Goal: Find specific page/section: Locate a particular part of the current website

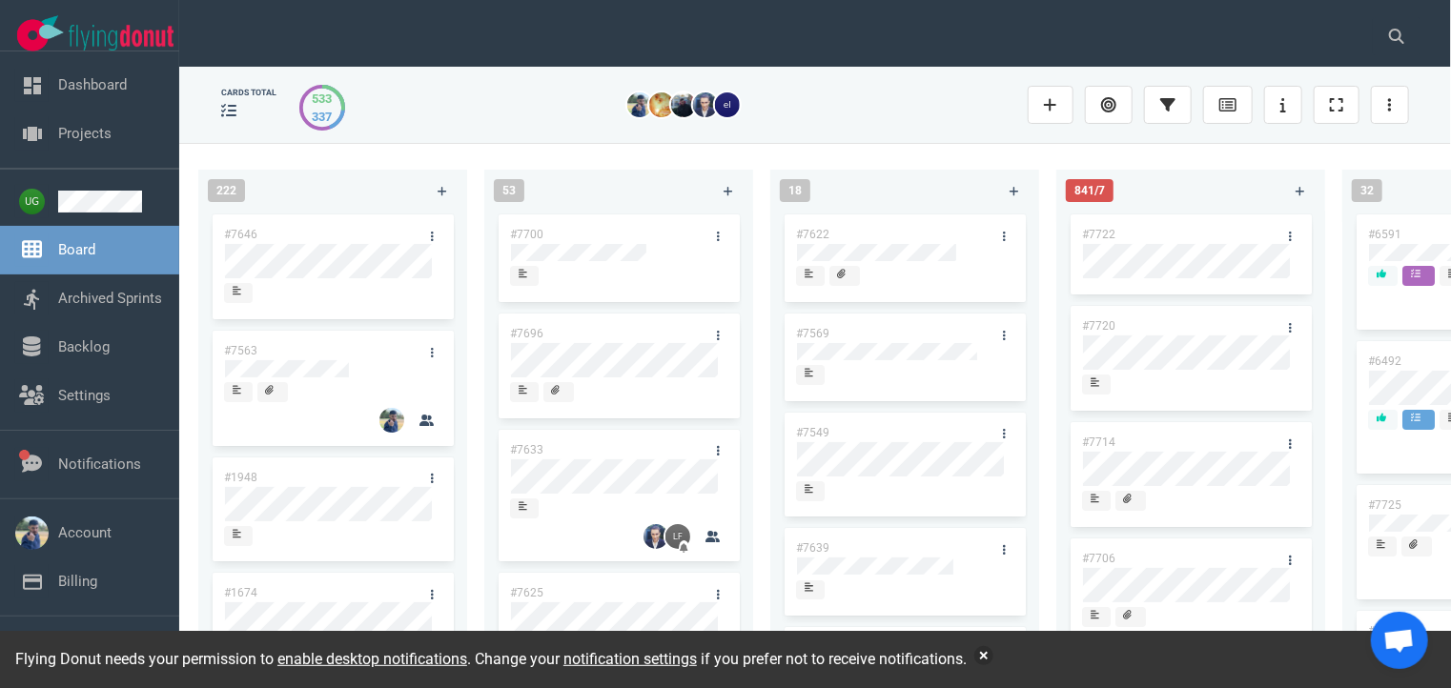
scroll to position [0, 789]
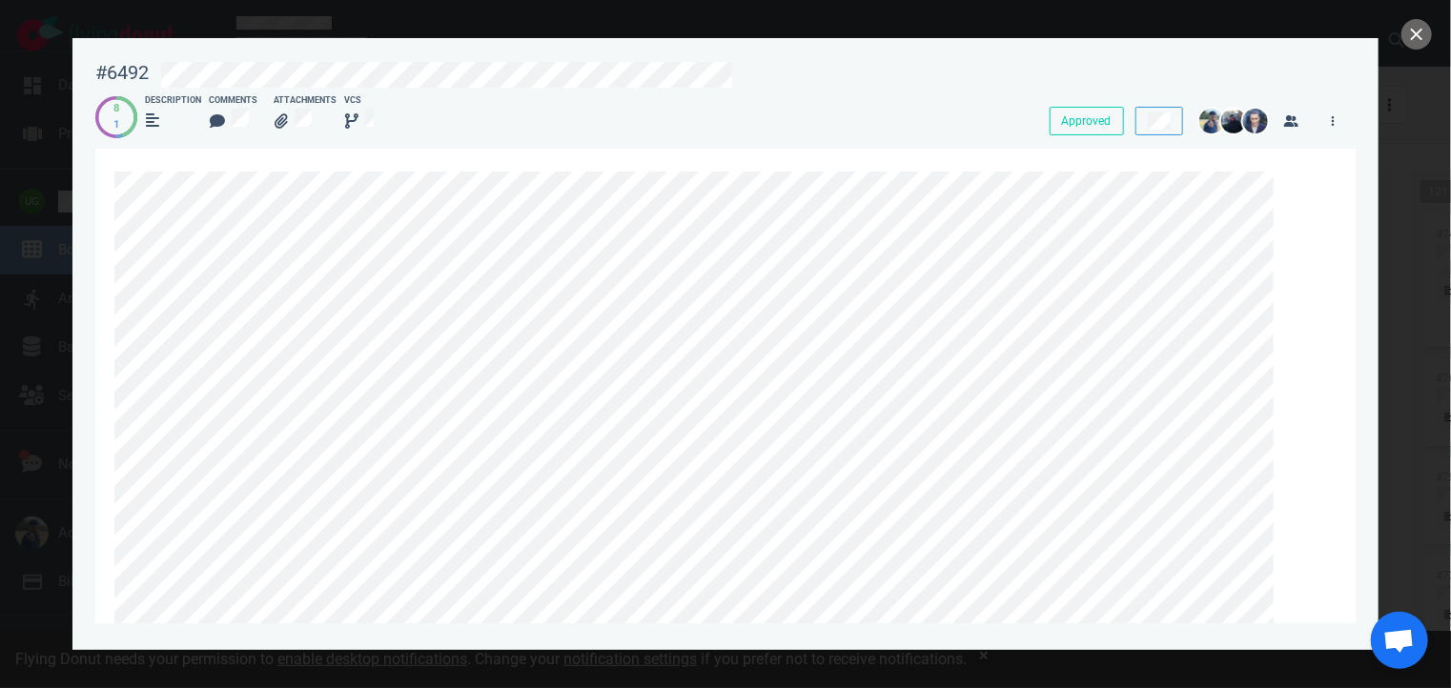
click at [116, 70] on div "#6492" at bounding box center [121, 73] width 53 height 24
copy div "#6492"
click at [1418, 40] on button "close" at bounding box center [1417, 34] width 31 height 31
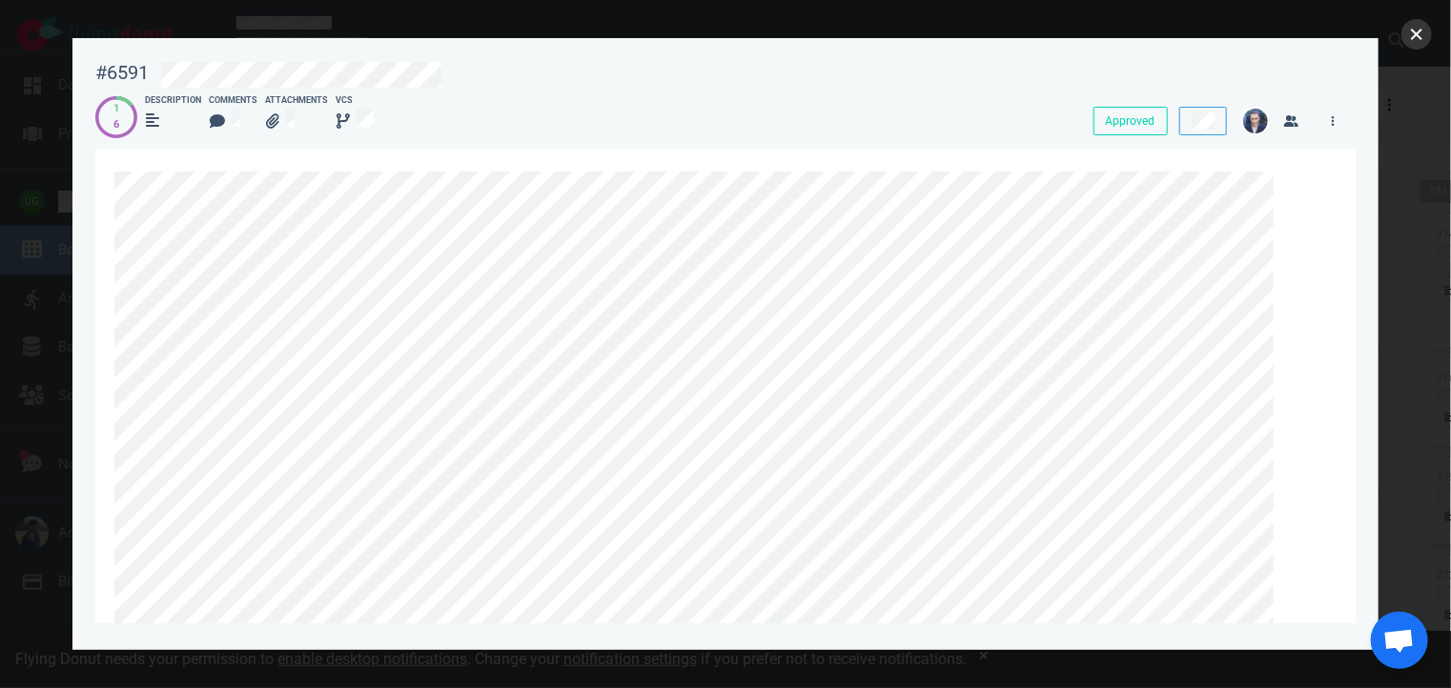
click at [1422, 43] on button "close" at bounding box center [1417, 34] width 31 height 31
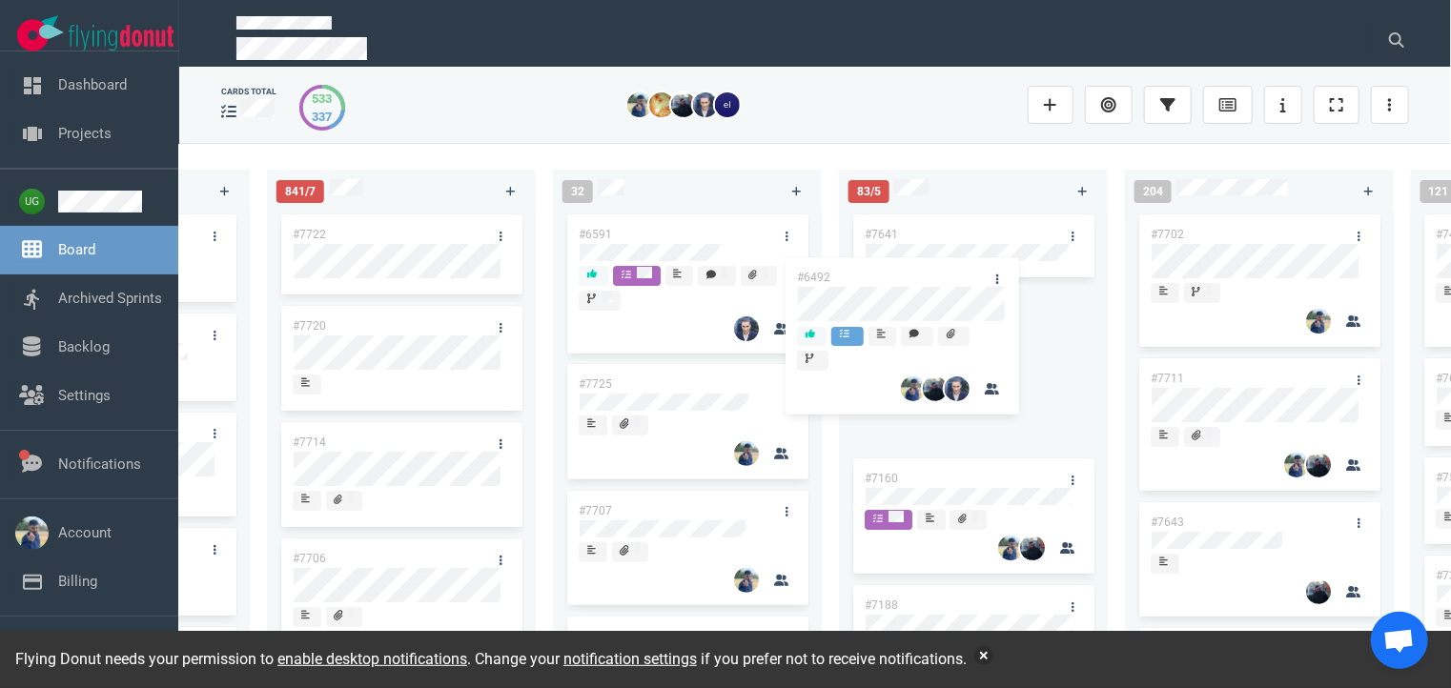
drag, startPoint x: 739, startPoint y: 379, endPoint x: 1004, endPoint y: 226, distance: 305.8
click at [1004, 226] on div "222 #7646 #7563 #1948 #1674 #1617 #1660 #362 #4673 53 #7700 #7696 #7633 #7625 #…" at bounding box center [815, 415] width 1272 height 544
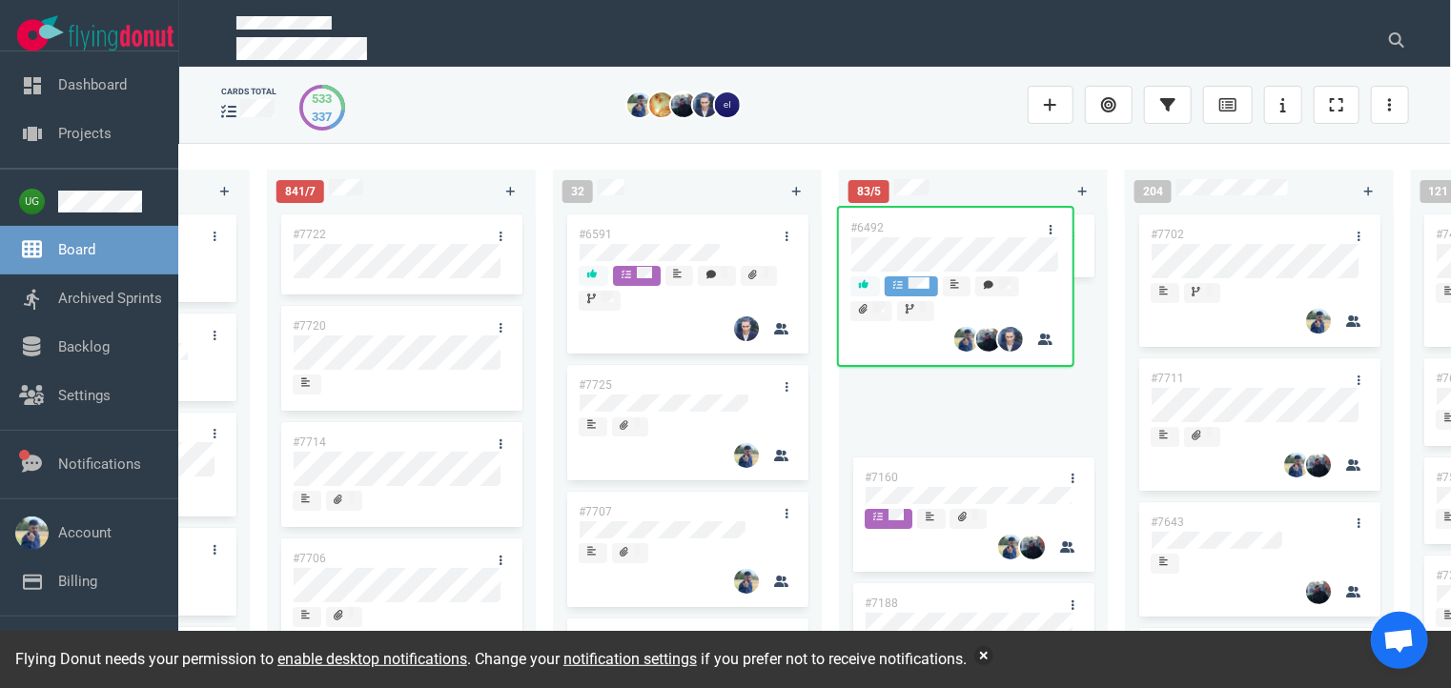
drag, startPoint x: 993, startPoint y: 312, endPoint x: 978, endPoint y: 230, distance: 83.2
click at [978, 230] on div "#7641 #6492 #7160 #7188 #7167 #6492" at bounding box center [973, 429] width 246 height 437
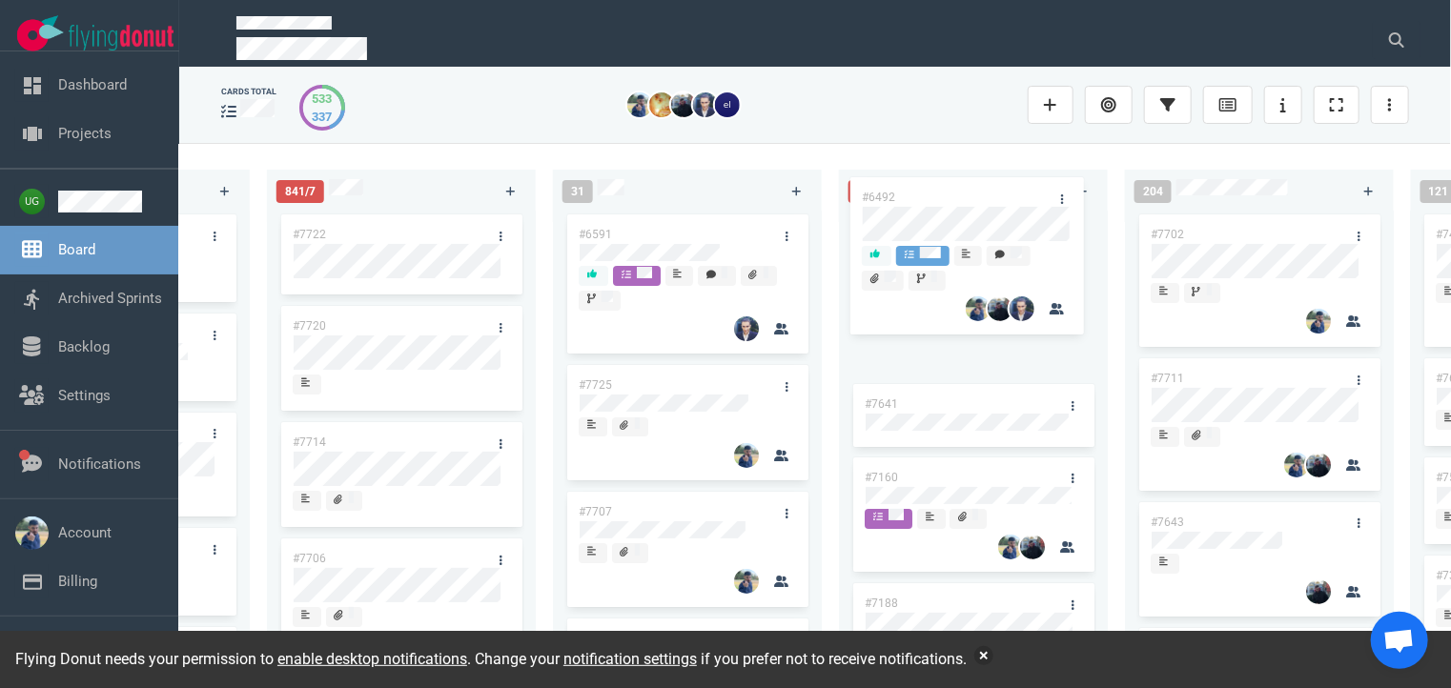
drag, startPoint x: 981, startPoint y: 316, endPoint x: 976, endPoint y: 205, distance: 110.7
click at [976, 205] on div "84/5 #7641 #6492 #7160 #7188 #7167 #6492" at bounding box center [982, 415] width 286 height 515
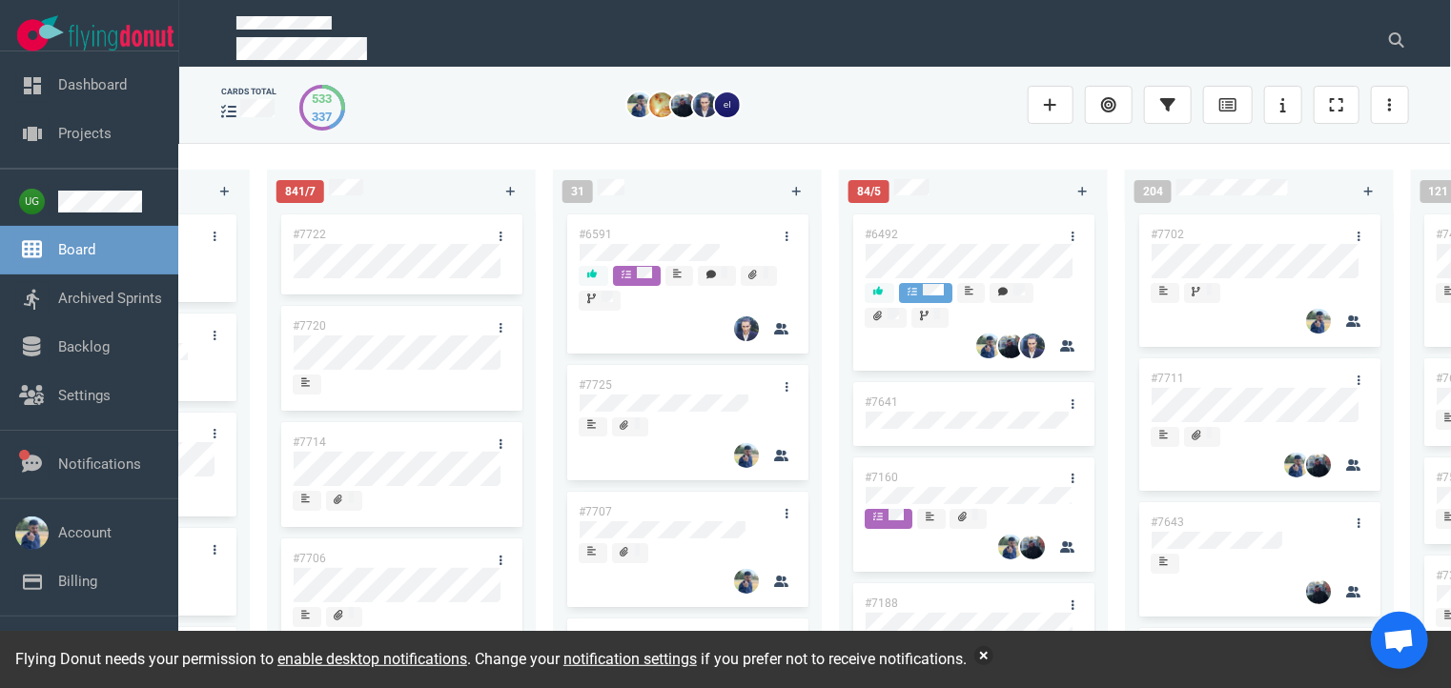
click at [930, 148] on div "222 #7646 #7563 #1948 #1674 #1617 #1660 #362 #4673 53 #7700 #7696 #7633 #7625 #…" at bounding box center [815, 415] width 1272 height 544
